Goal: Learn about a topic

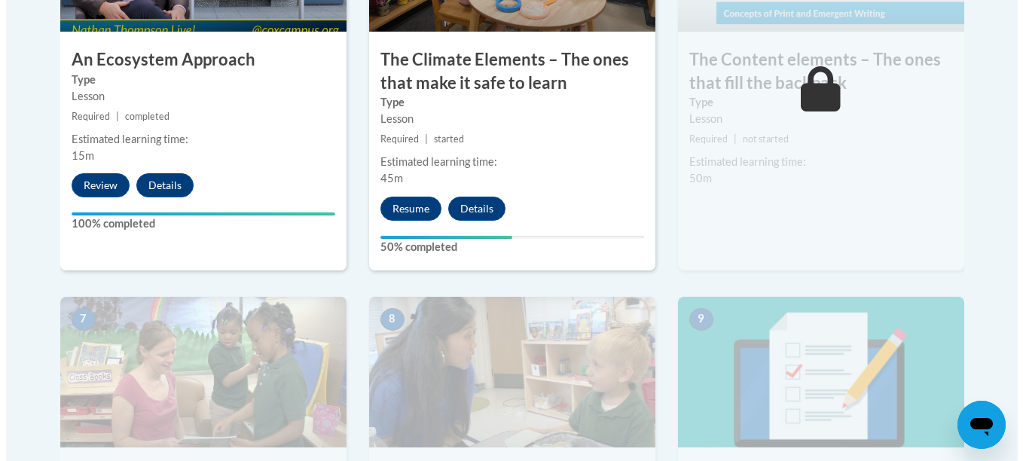
scroll to position [1080, 0]
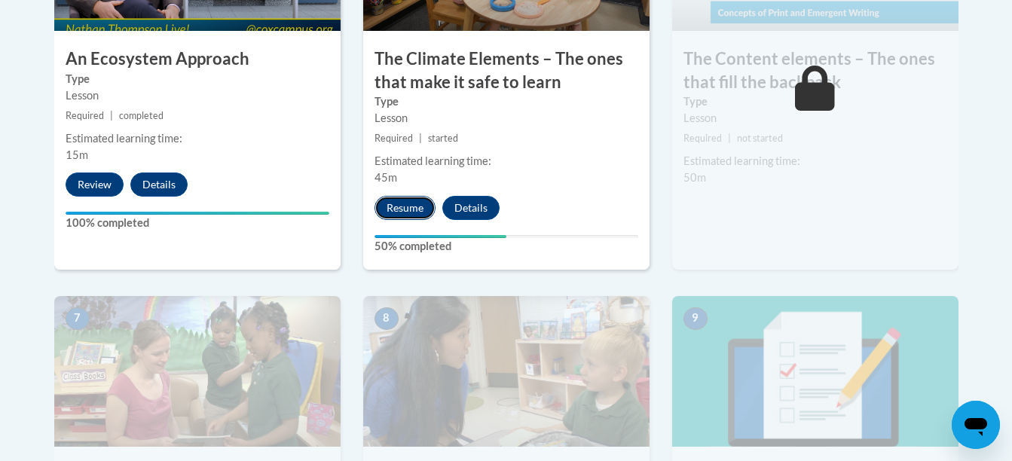
click at [410, 215] on button "Resume" at bounding box center [404, 208] width 61 height 24
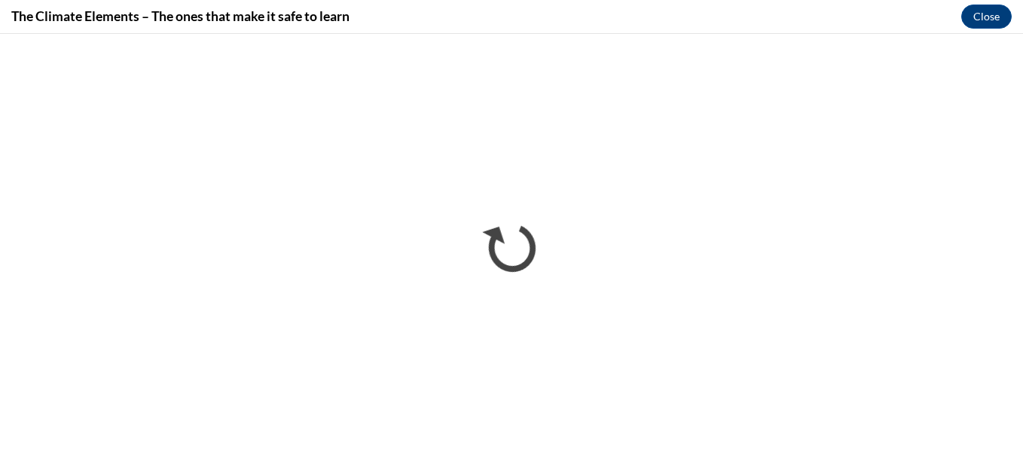
scroll to position [0, 0]
click at [987, 5] on button "Close" at bounding box center [986, 17] width 50 height 24
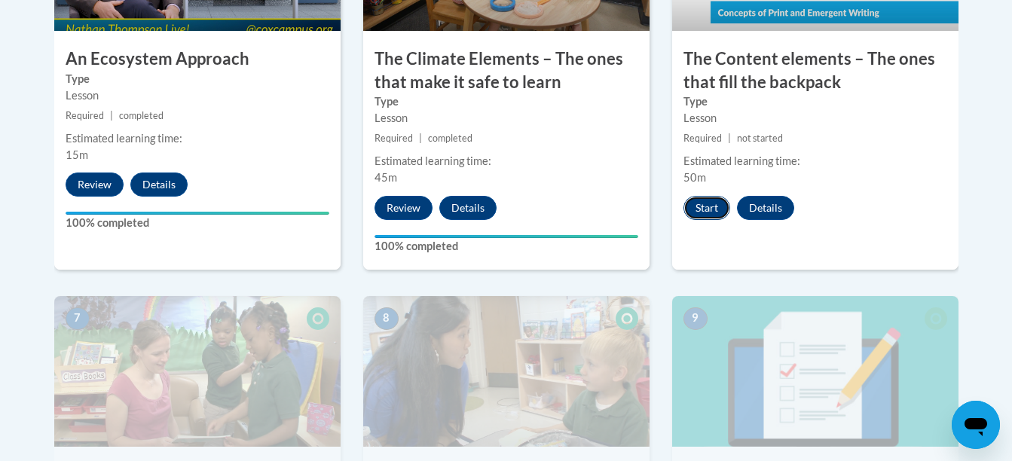
click at [709, 218] on button "Start" at bounding box center [706, 208] width 47 height 24
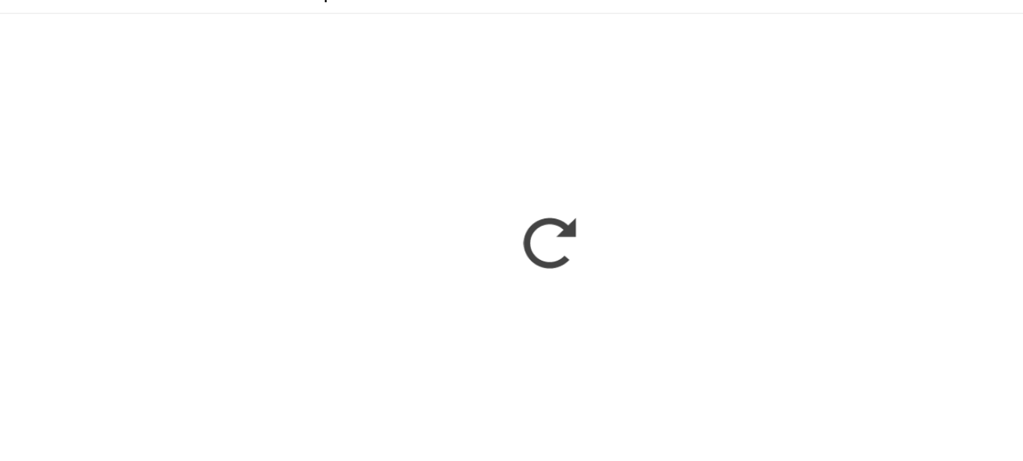
click at [781, 15] on iframe "</div></body> </html>" at bounding box center [509, 227] width 1023 height 427
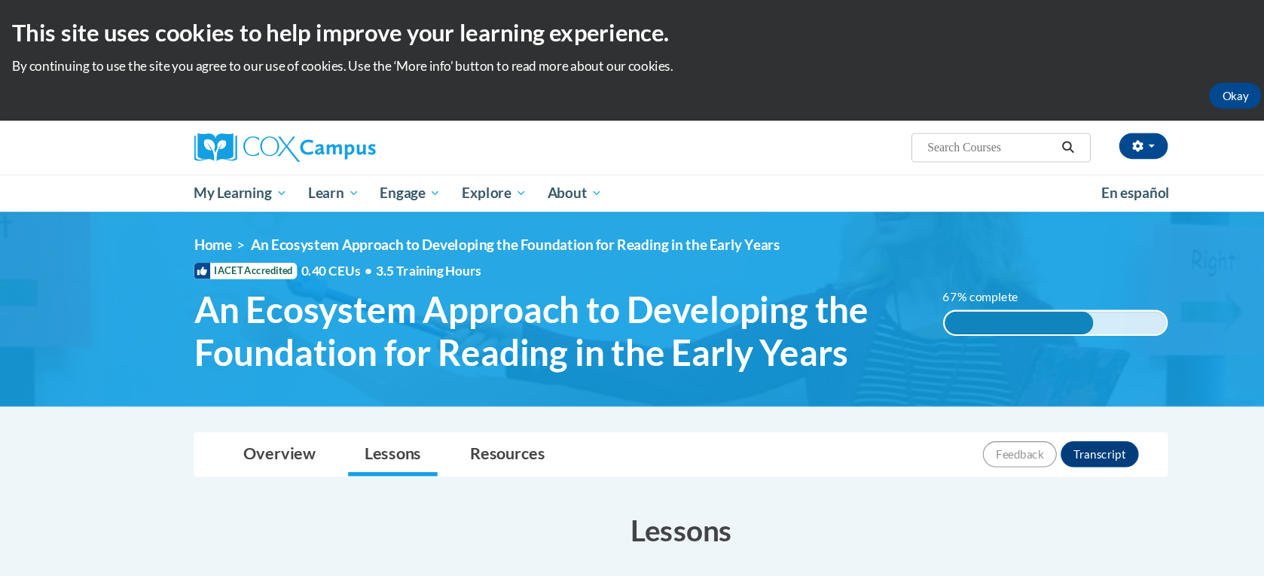
drag, startPoint x: 896, startPoint y: 0, endPoint x: 752, endPoint y: 70, distance: 160.0
click at [752, 70] on div "This site uses cookies to help improve your learning experience. By continuing …" at bounding box center [632, 56] width 1264 height 112
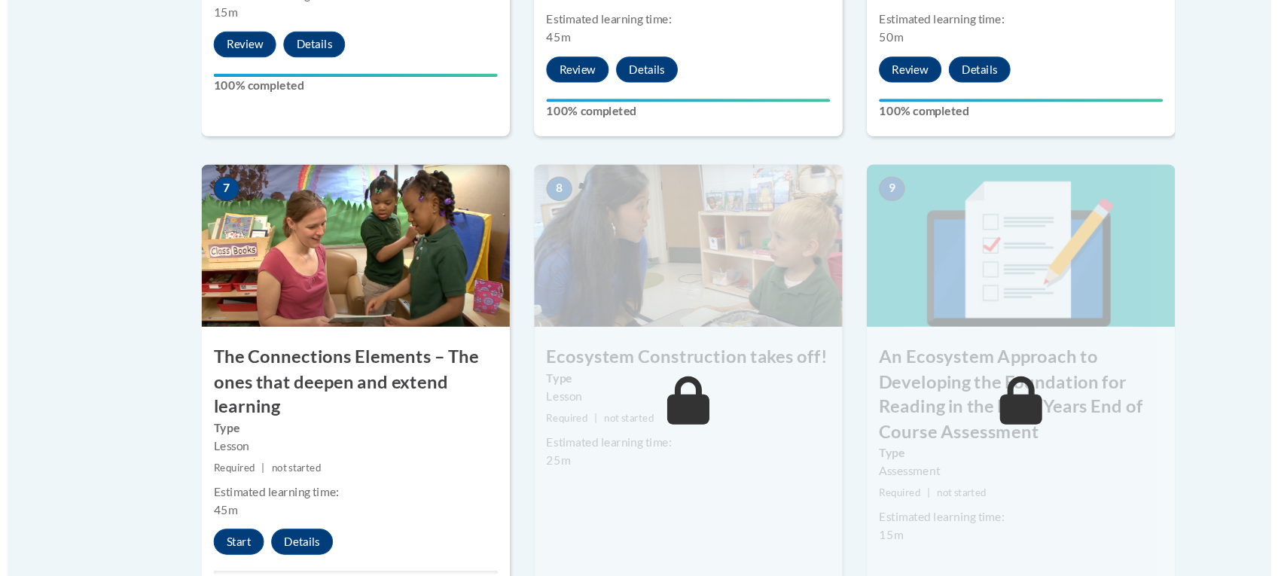
scroll to position [1270, 0]
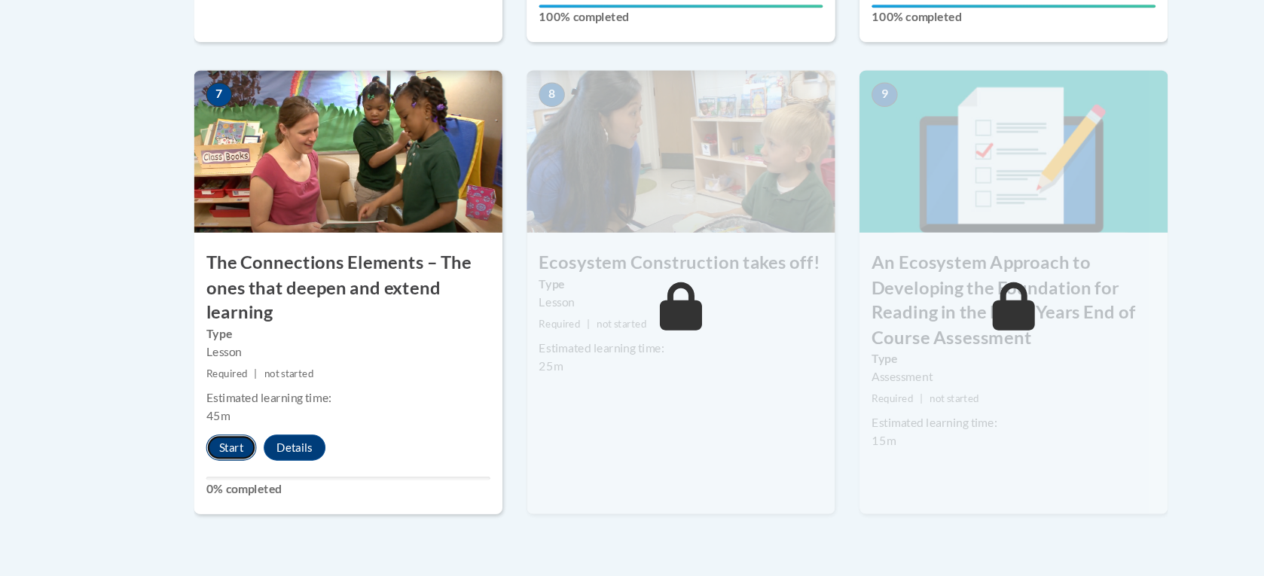
click at [216, 458] on button "Start" at bounding box center [214, 456] width 47 height 24
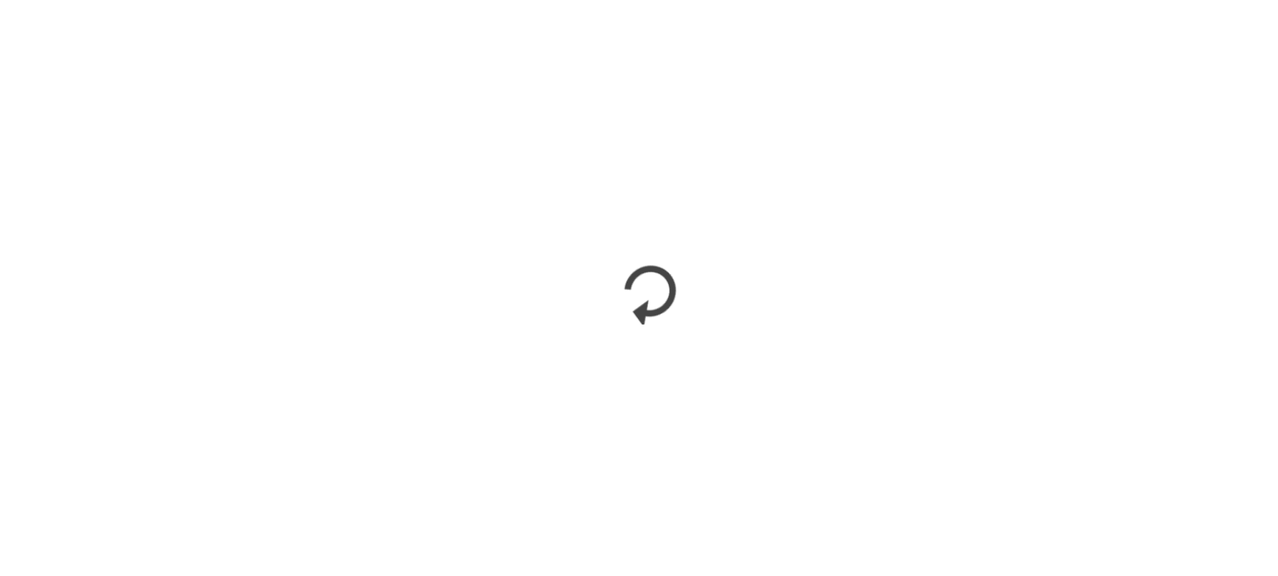
scroll to position [1268, 0]
